Goal: Task Accomplishment & Management: Manage account settings

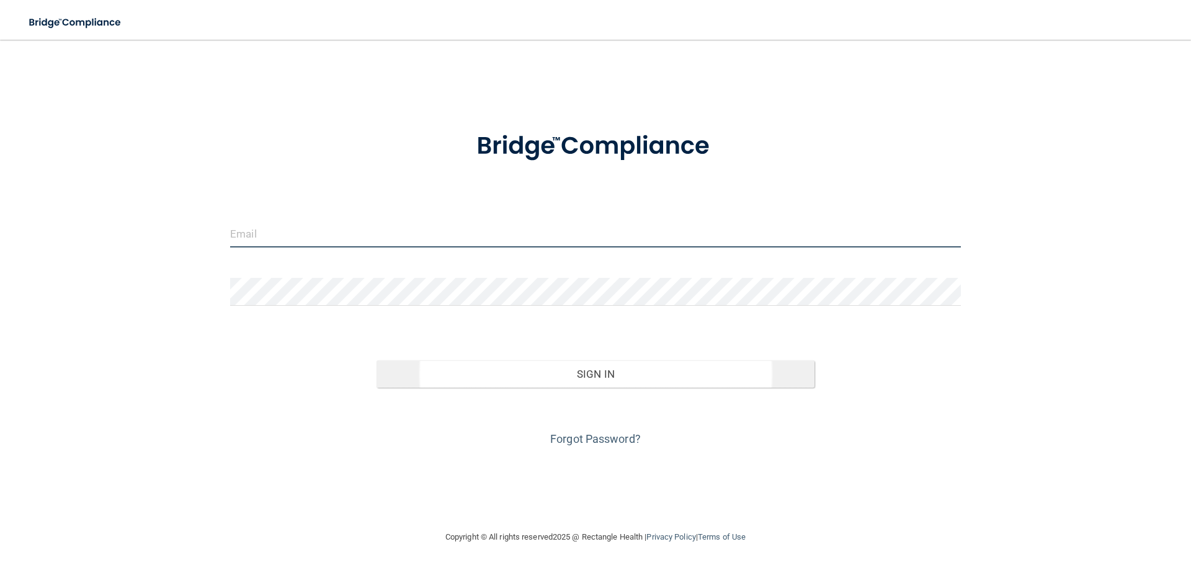
type input "[EMAIL_ADDRESS][DOMAIN_NAME]"
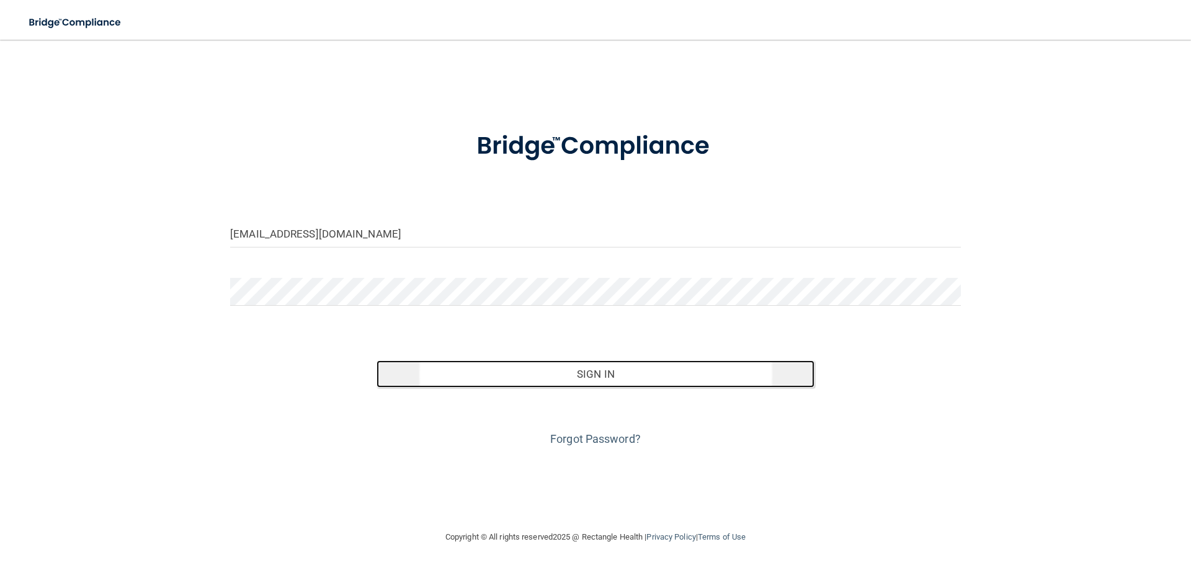
click at [595, 366] on button "Sign In" at bounding box center [596, 373] width 439 height 27
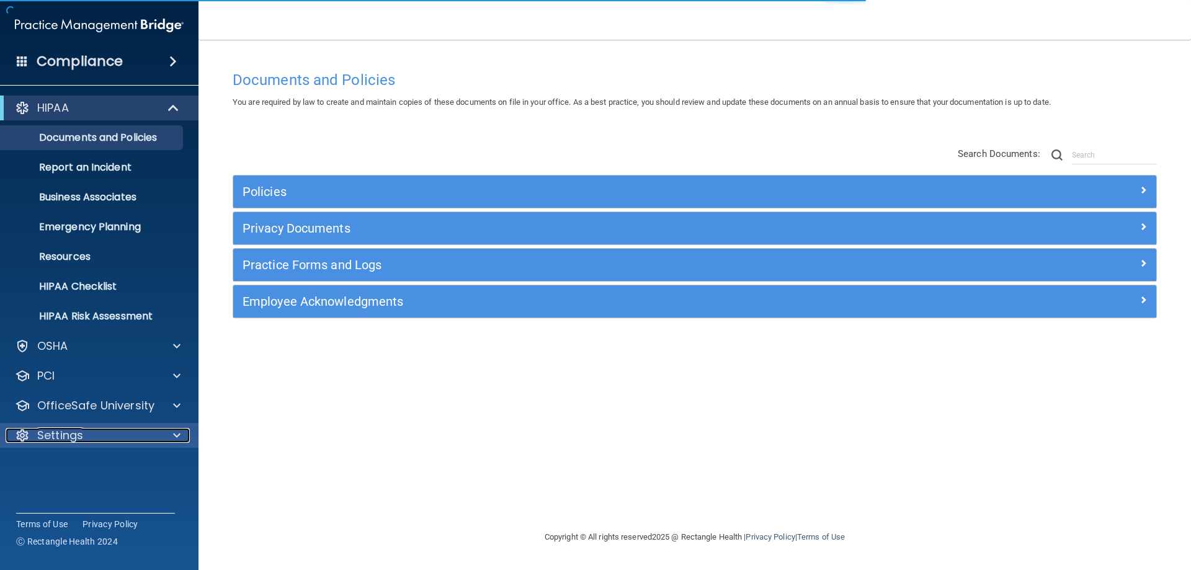
click at [169, 435] on div at bounding box center [174, 435] width 31 height 15
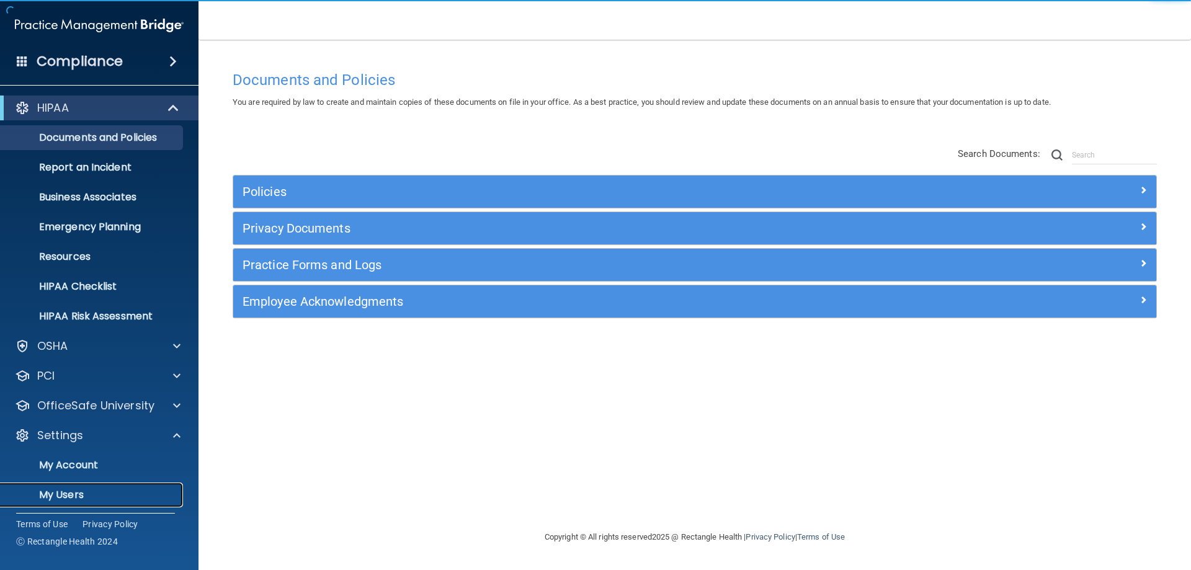
click at [110, 486] on link "My Users" at bounding box center [85, 495] width 195 height 25
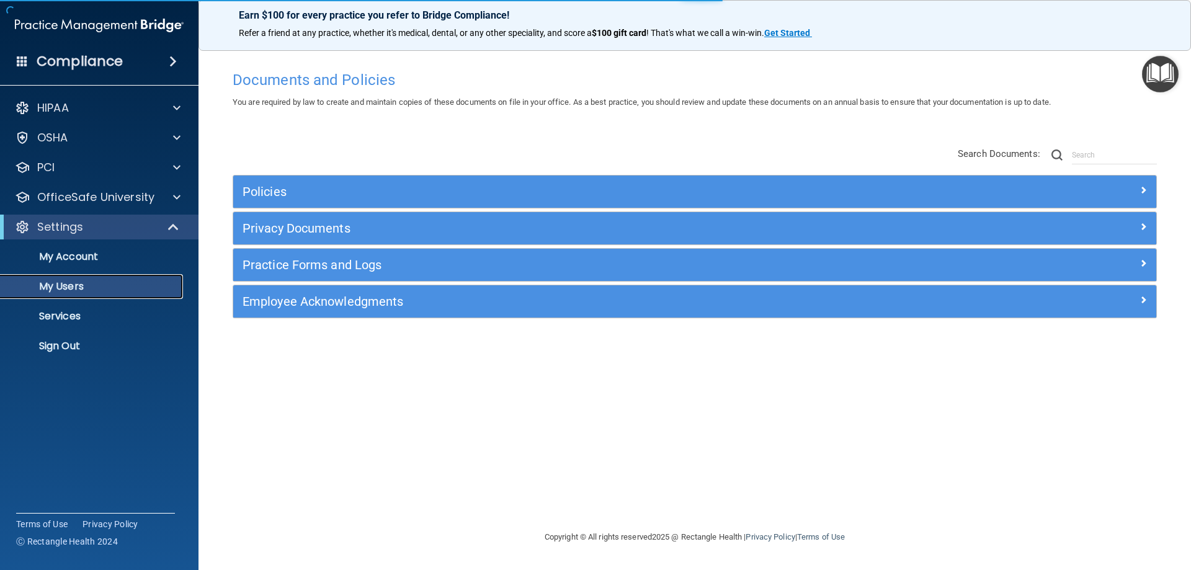
select select "20"
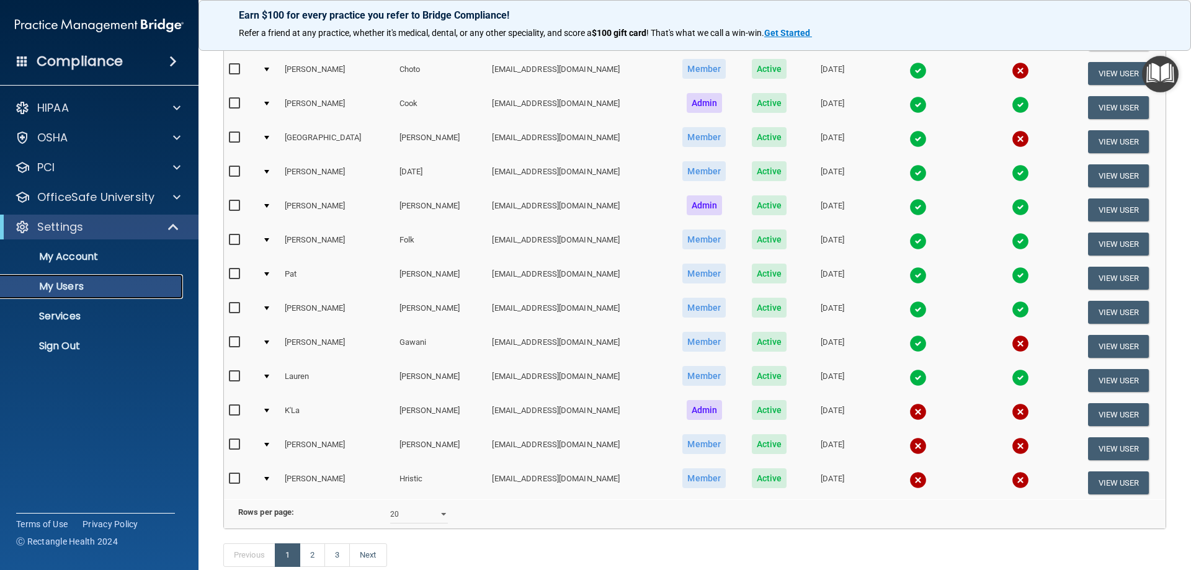
scroll to position [434, 0]
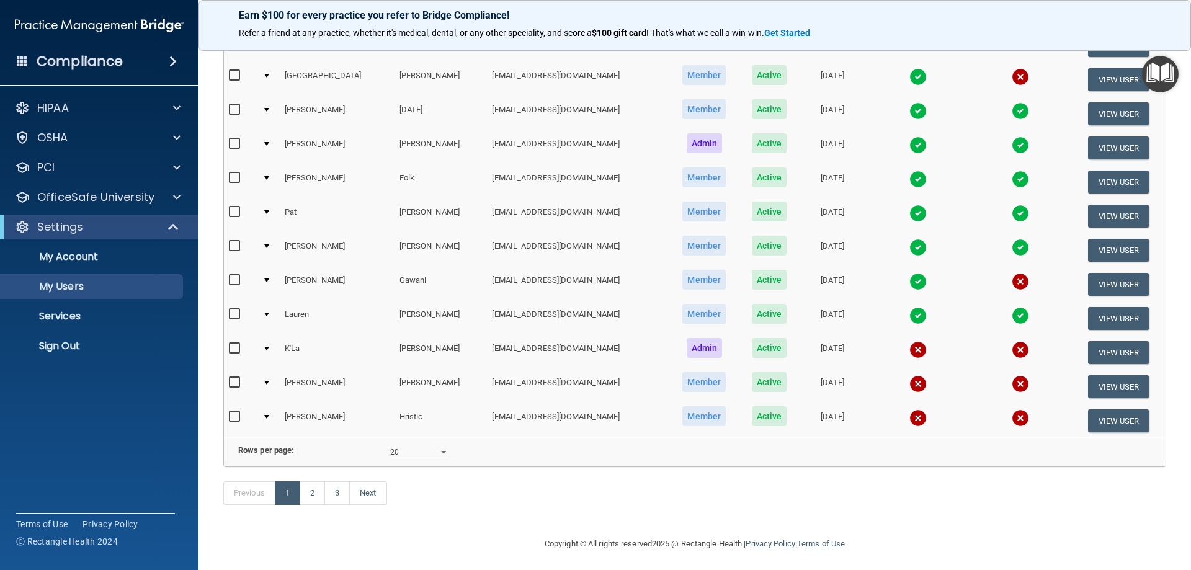
click at [233, 349] on input "checkbox" at bounding box center [236, 349] width 14 height 10
checkbox input "true"
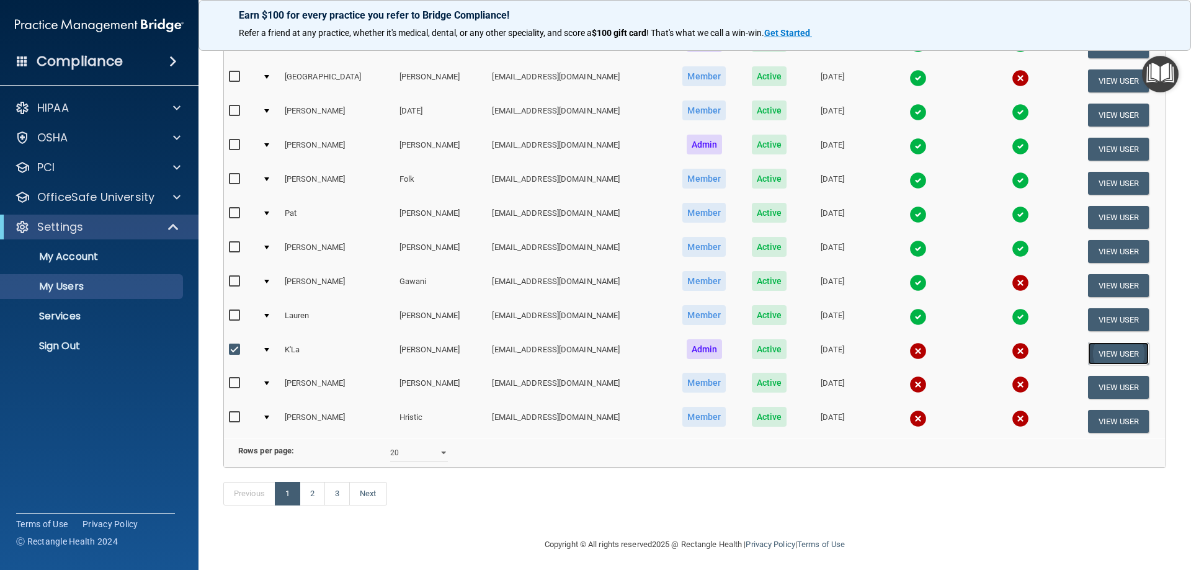
click at [1088, 356] on button "View User" at bounding box center [1118, 353] width 61 height 23
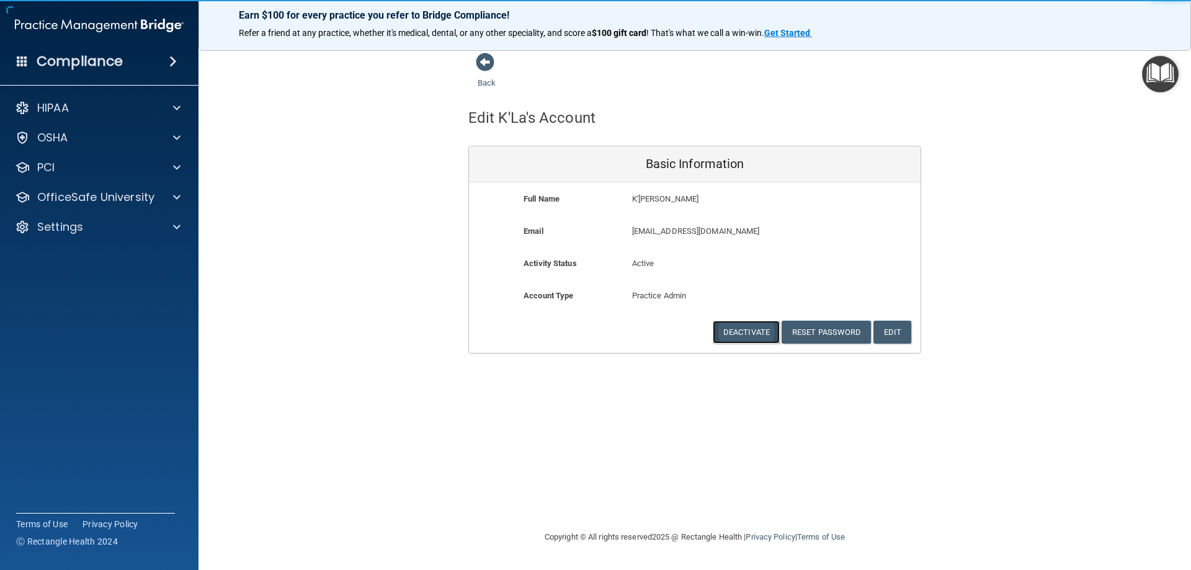
click at [733, 335] on button "Deactivate" at bounding box center [746, 332] width 67 height 23
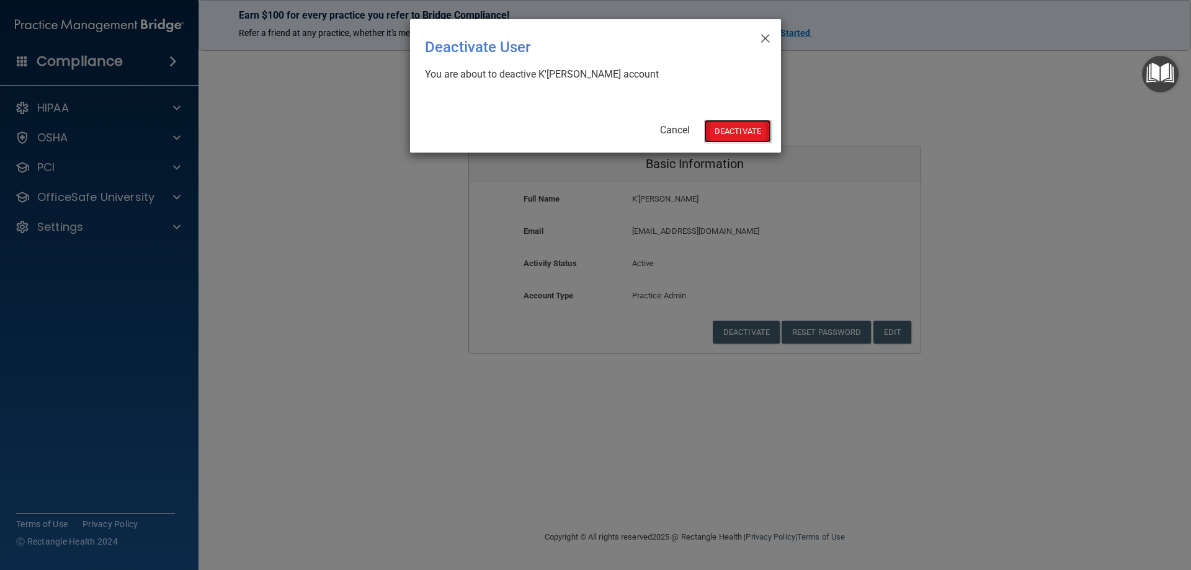
click at [741, 140] on button "Deactivate" at bounding box center [737, 131] width 67 height 23
